Goal: Check status: Check status

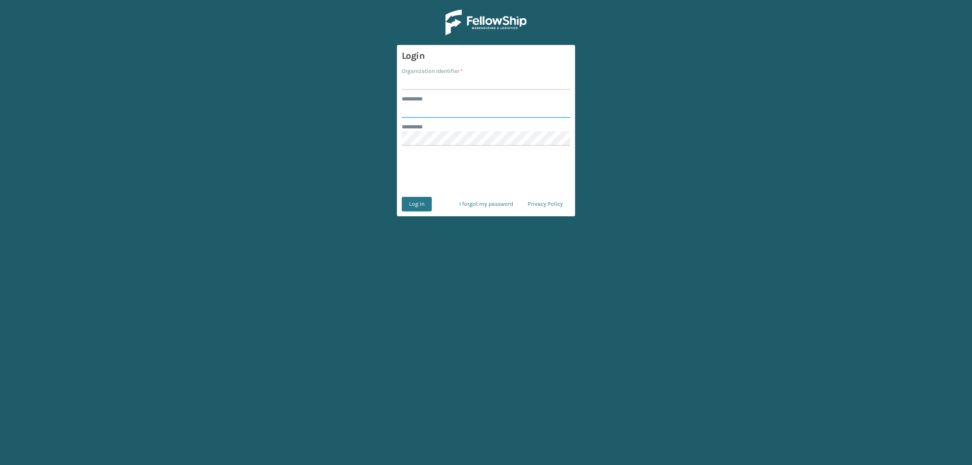
type input "**********"
click at [442, 88] on input "Organization Identifier *" at bounding box center [486, 82] width 169 height 15
type input "superadminorganization"
click at [412, 205] on button "Log In" at bounding box center [417, 204] width 30 height 15
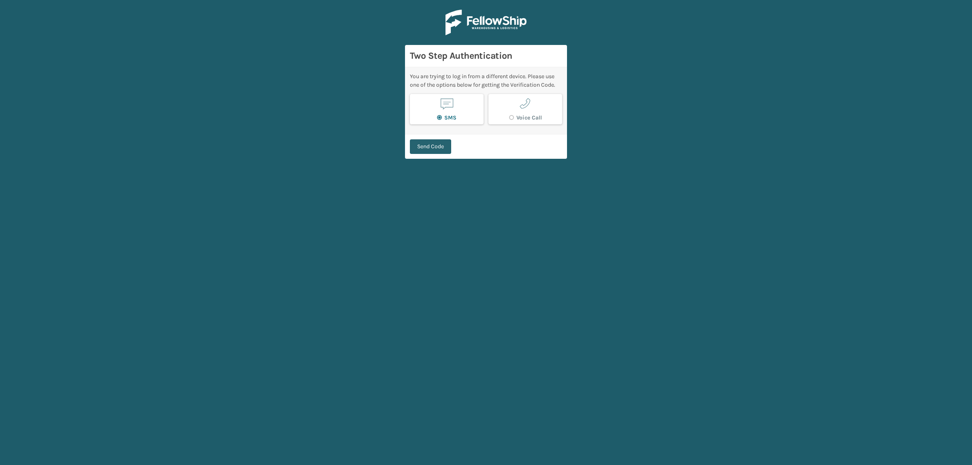
click at [442, 148] on button "Send Code" at bounding box center [430, 146] width 41 height 15
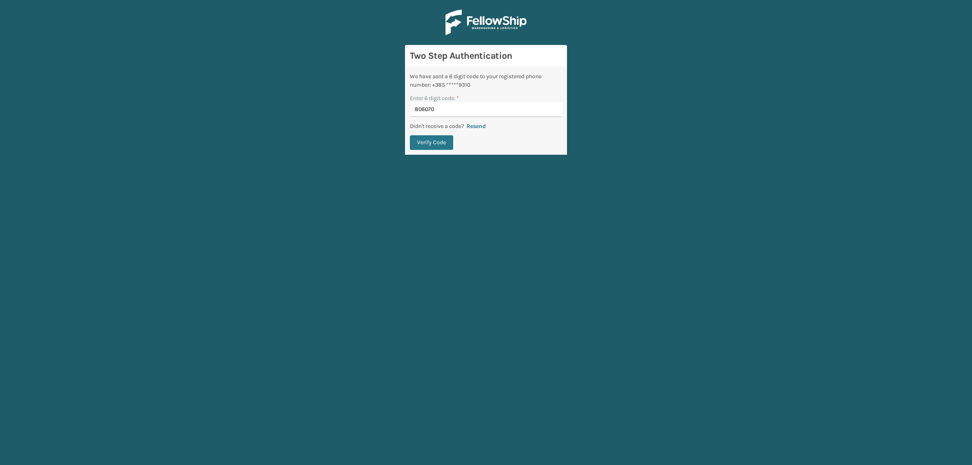
type input "806070"
click at [410, 135] on button "Verify Code" at bounding box center [431, 142] width 43 height 15
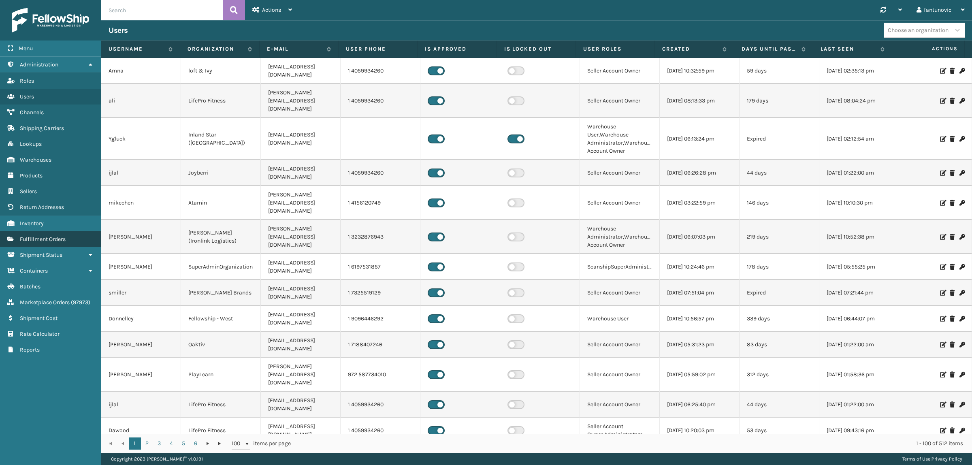
click at [39, 237] on span "Fulfillment Orders" at bounding box center [43, 239] width 46 height 7
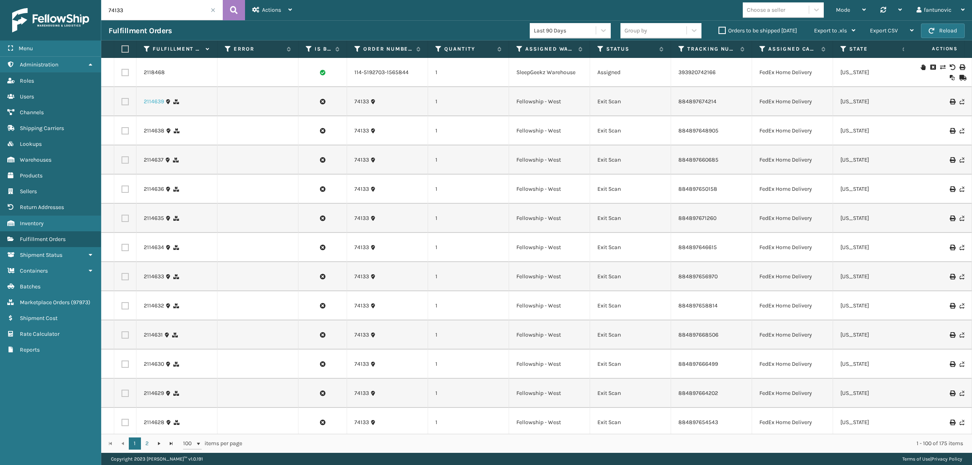
click at [145, 104] on link "2114639" at bounding box center [154, 102] width 20 height 8
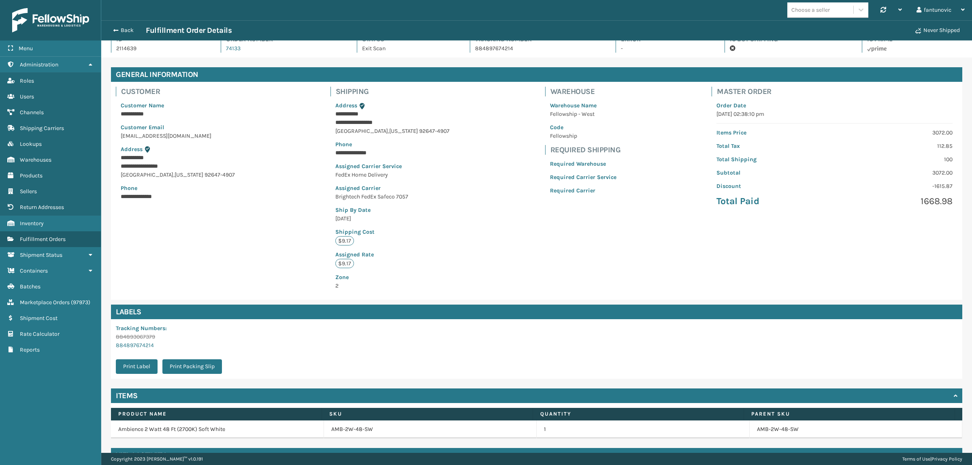
scroll to position [31, 0]
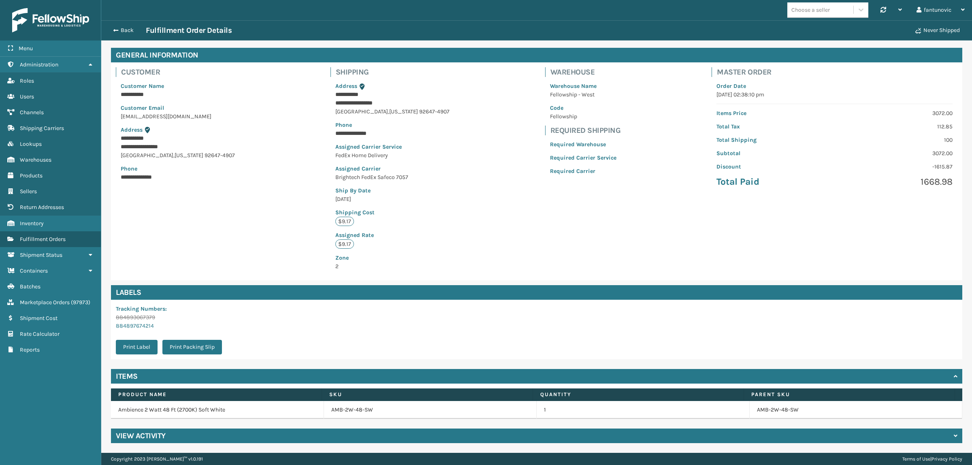
click at [319, 440] on div "View Activity" at bounding box center [537, 436] width 852 height 15
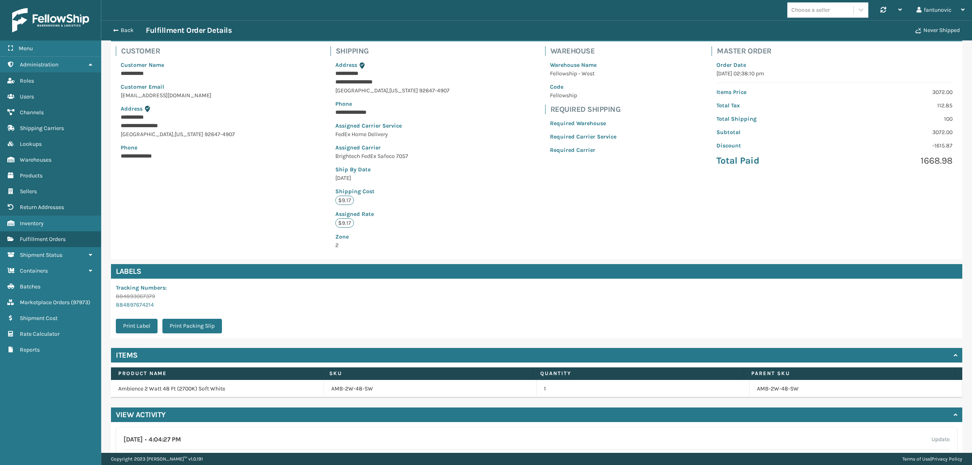
scroll to position [31, 0]
